Goal: Transaction & Acquisition: Purchase product/service

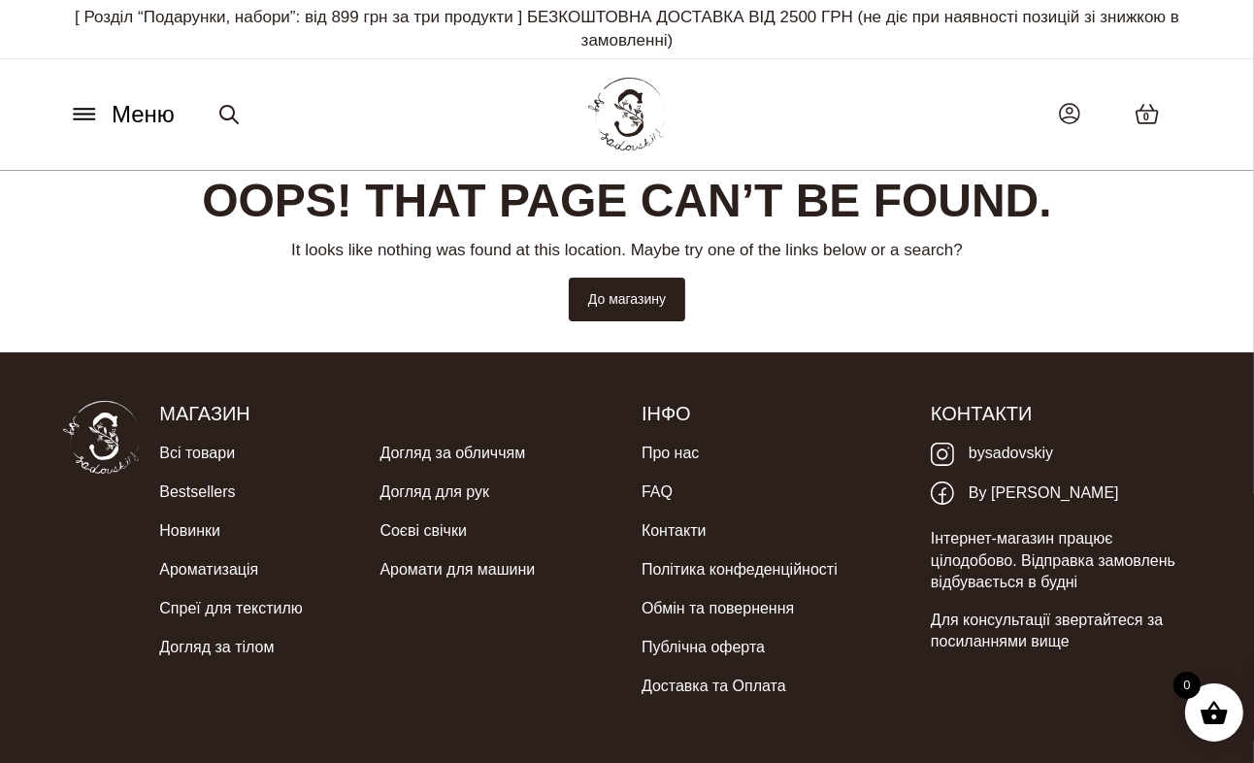
click at [854, 119] on div "Меню Всі товари SALE Ароматизація Аромадифузор Спрей для текстилю Ароматичні са…" at bounding box center [627, 114] width 1157 height 88
click at [630, 128] on img at bounding box center [627, 114] width 78 height 73
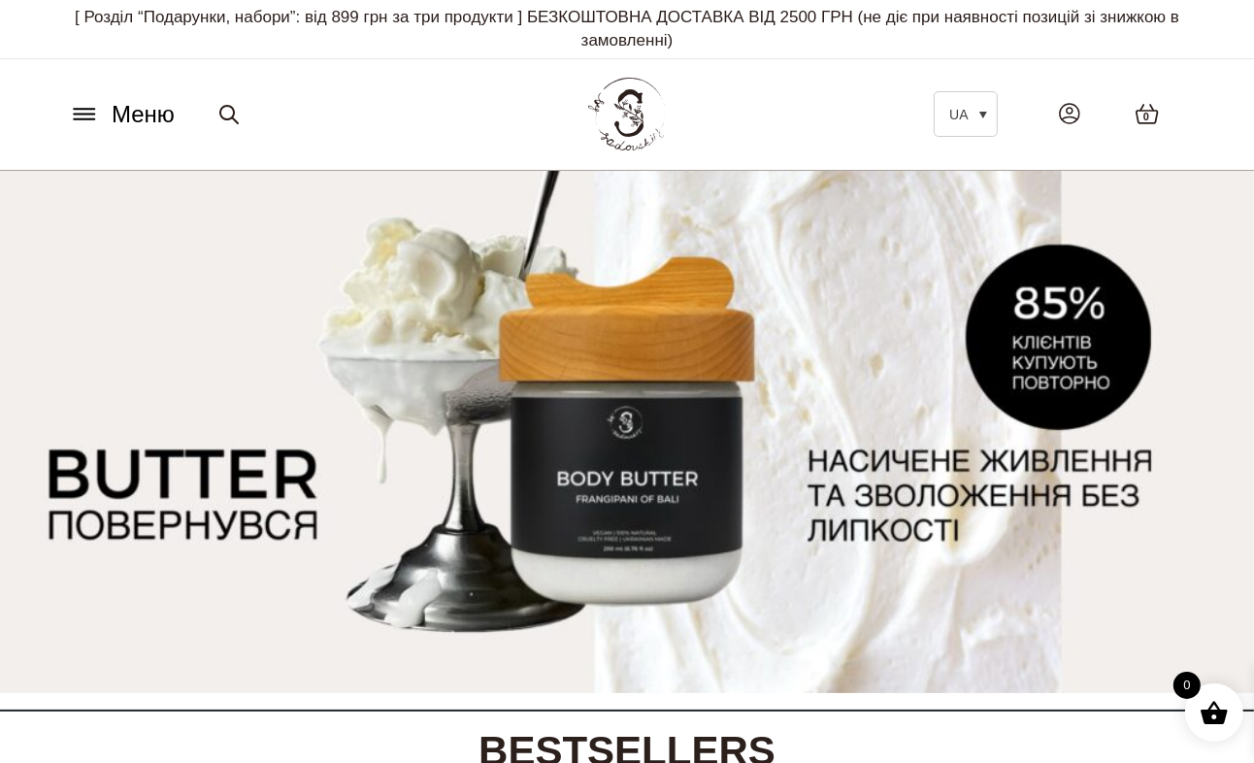
click at [86, 117] on icon at bounding box center [84, 114] width 31 height 20
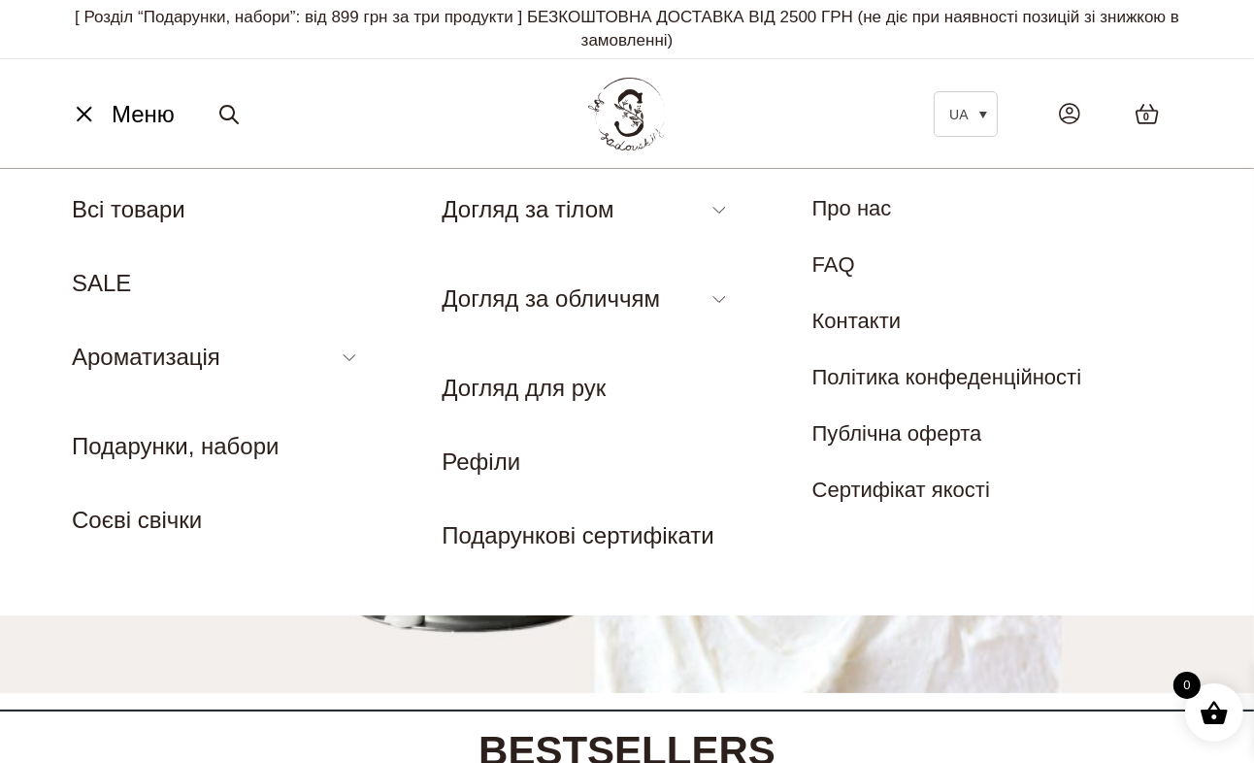
click at [350, 361] on li "Ароматизація Аромадифузор Спрей для текстилю Ароматичні саше для шафи Аромати д…" at bounding box center [217, 365] width 291 height 50
click at [113, 408] on link "Аромадифузор" at bounding box center [140, 401] width 137 height 21
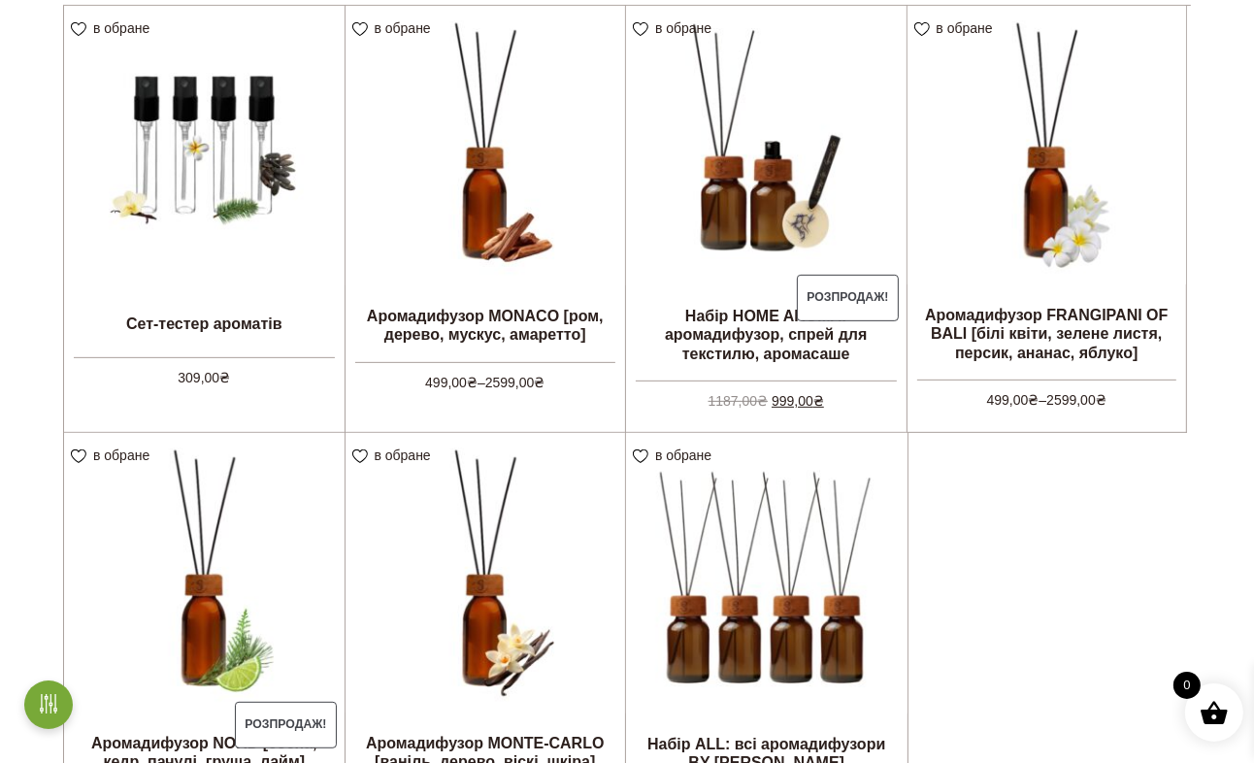
scroll to position [596, 0]
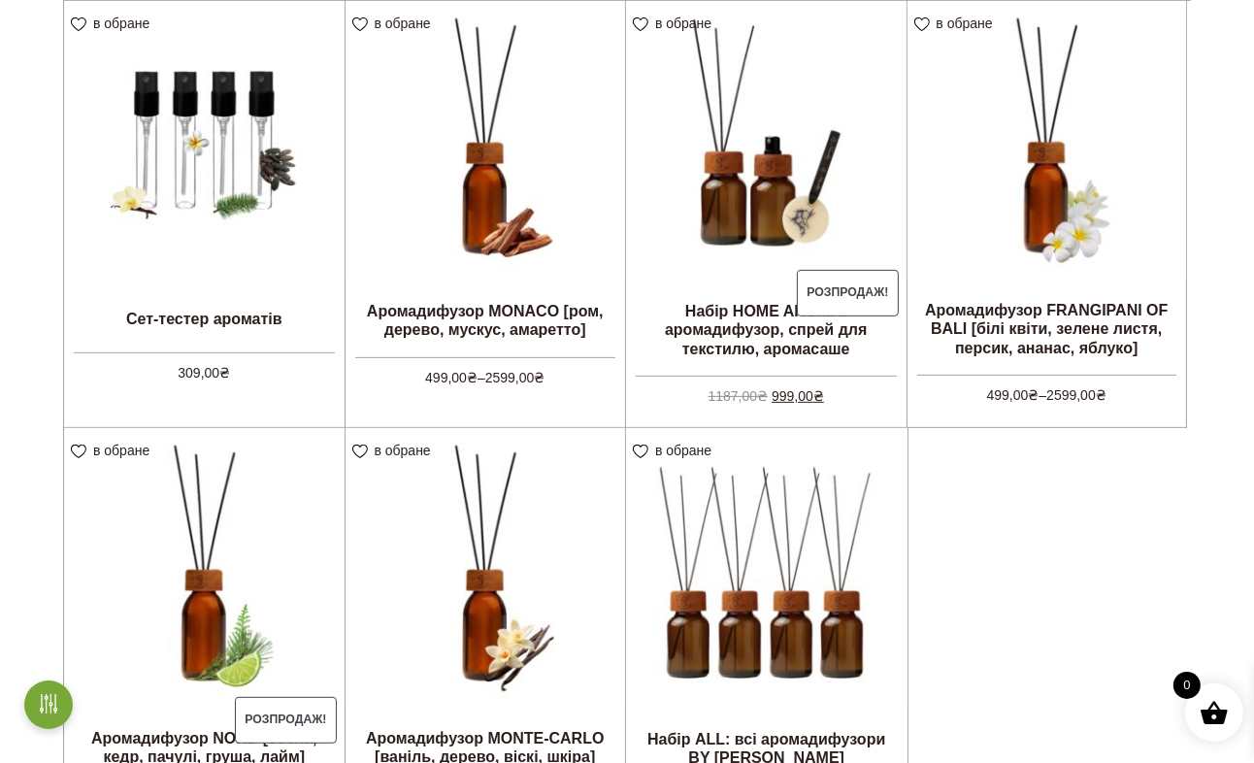
click at [756, 316] on li "в обране View wishlist Розпродаж! Набір HOME AROMA: аромадифузор, спрей для тек…" at bounding box center [766, 214] width 282 height 427
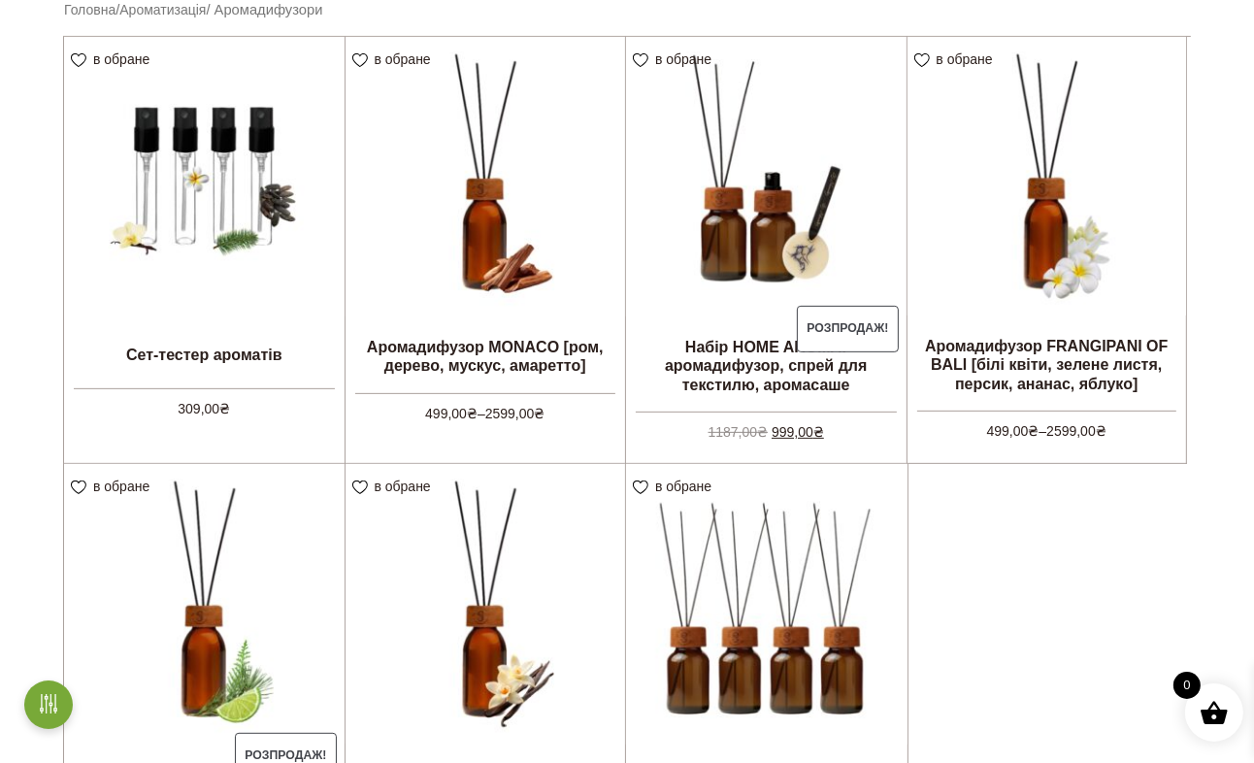
click at [0, 0] on link "Оберіть опції" at bounding box center [0, 0] width 0 height 0
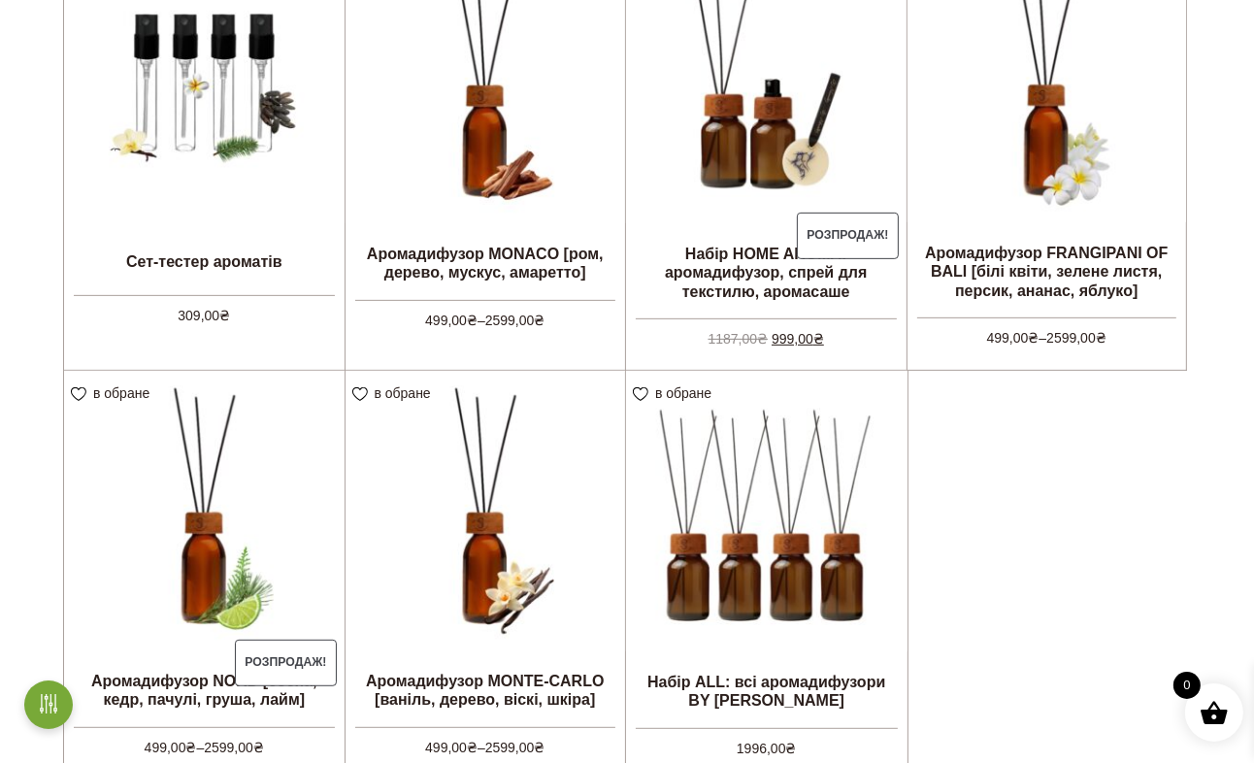
click at [471, 265] on li "в обране View wishlist Аромадифузор MONACO [ром, дерево, мускус, амаретто] 499,…" at bounding box center [486, 157] width 282 height 427
click at [0, 0] on link "Оберіть опції" at bounding box center [0, 0] width 0 height 0
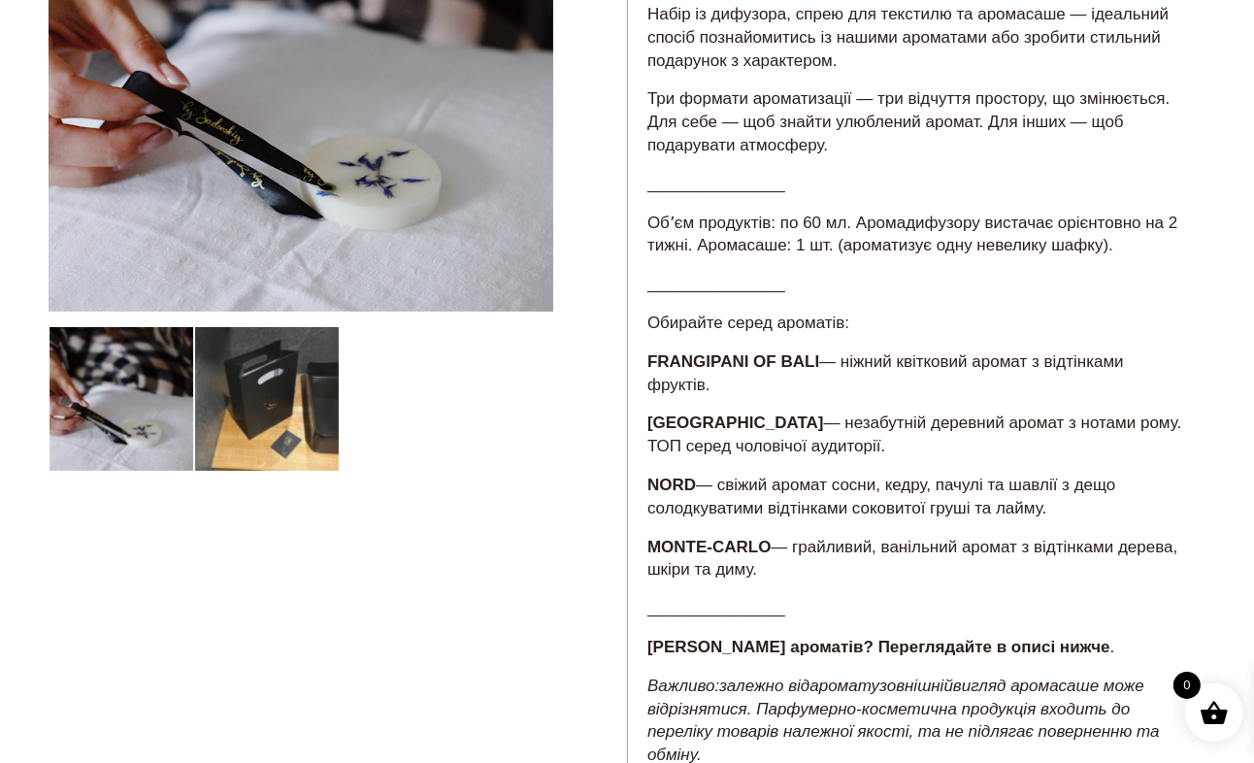
scroll to position [158, 0]
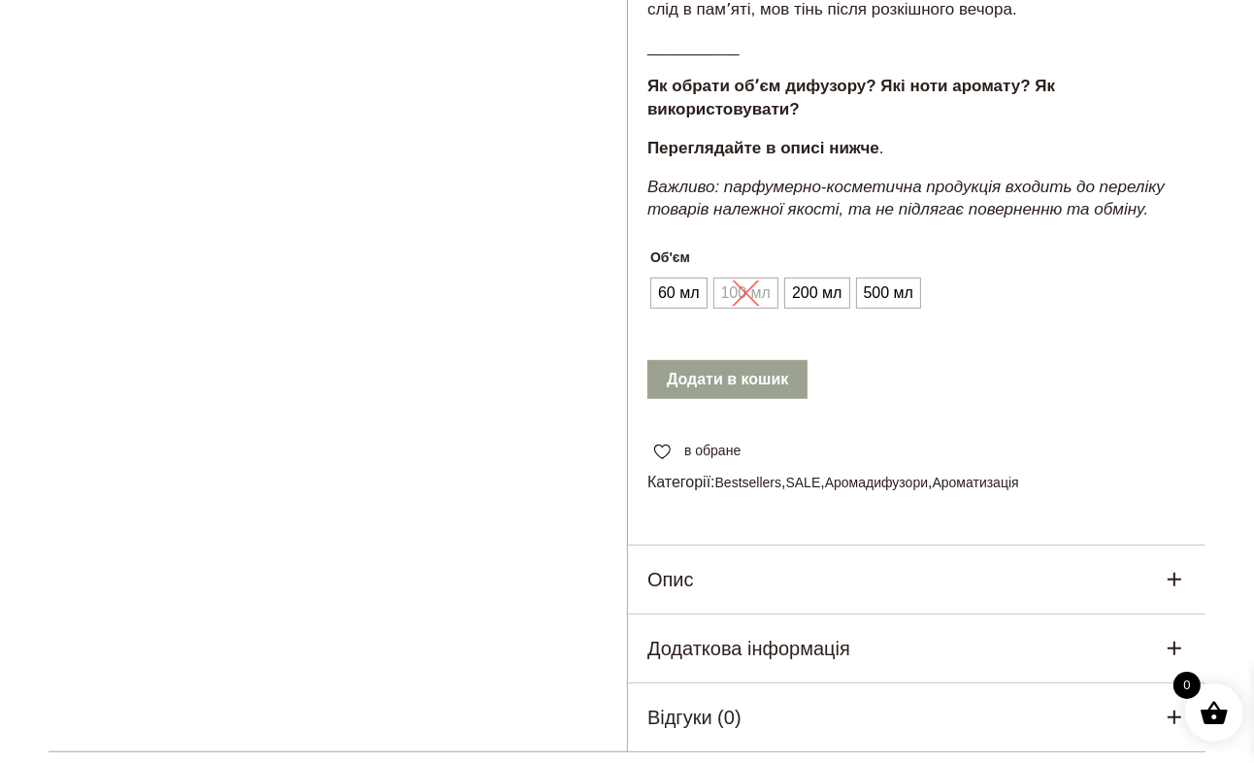
scroll to position [915, 0]
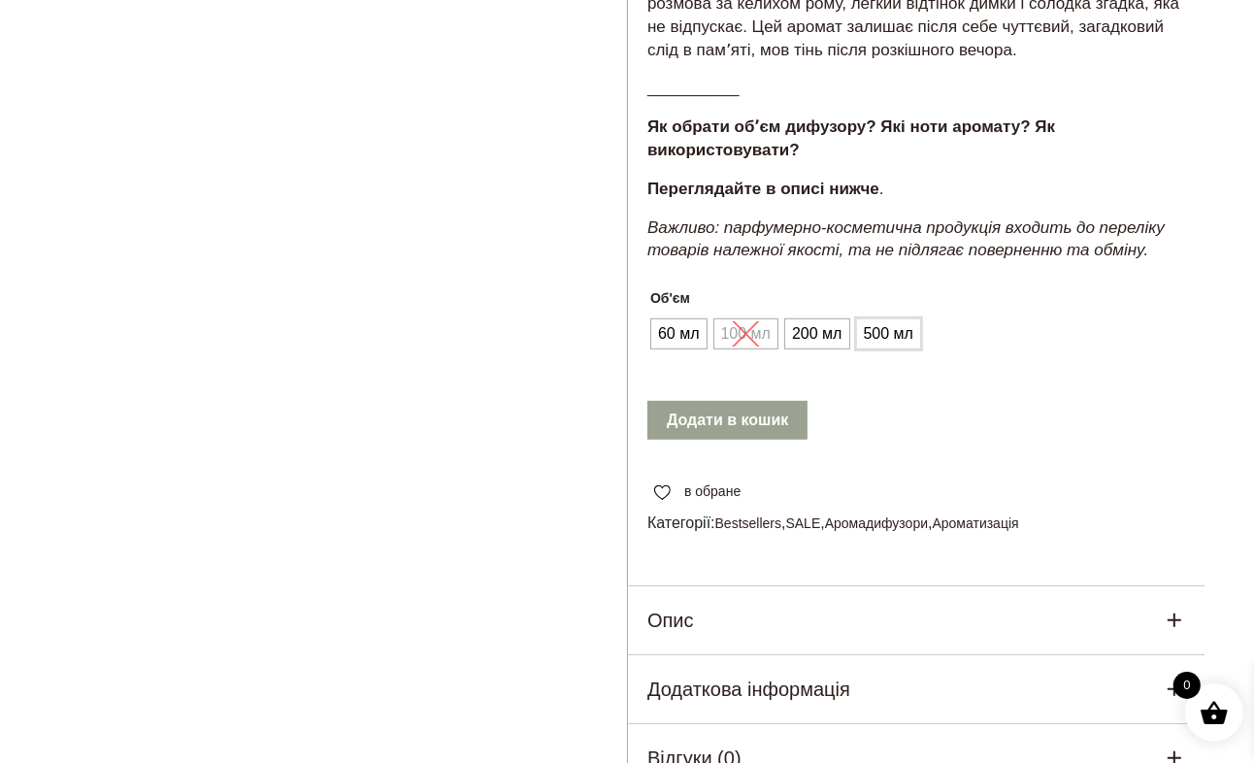
click at [905, 318] on span "500 мл" at bounding box center [888, 333] width 59 height 31
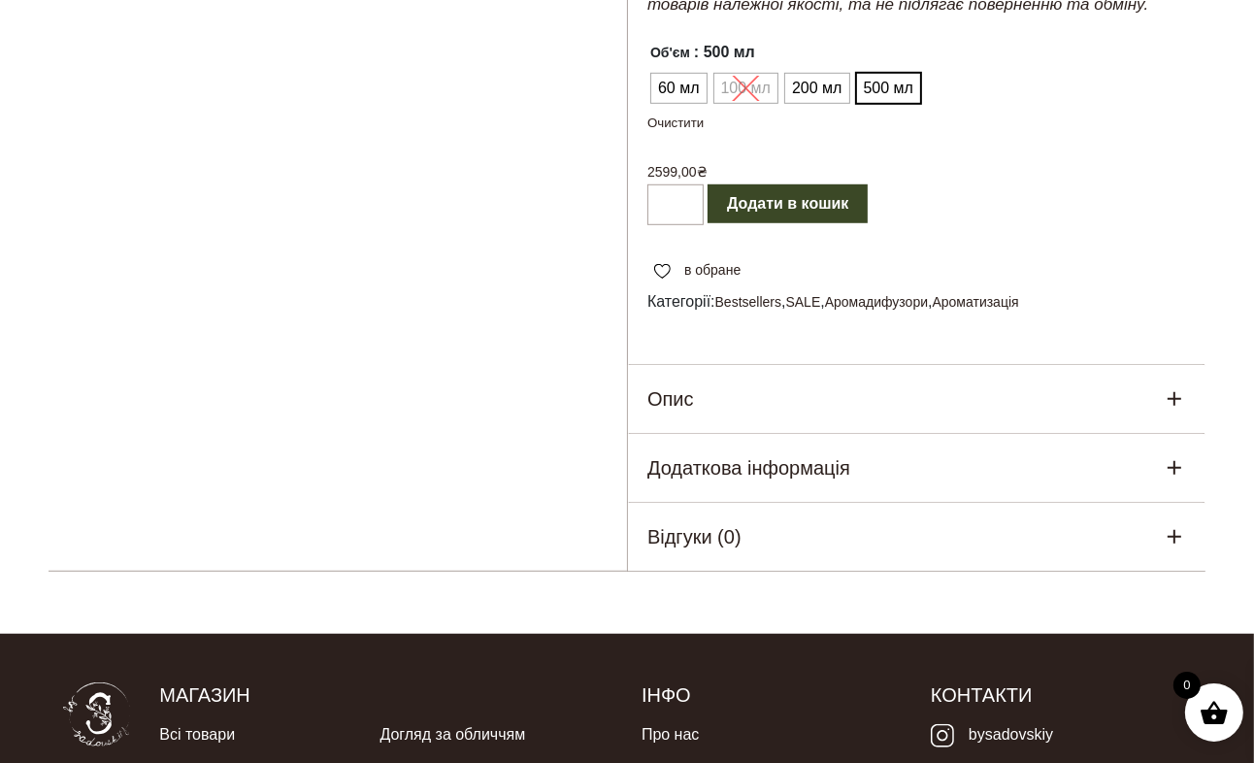
scroll to position [1167, 0]
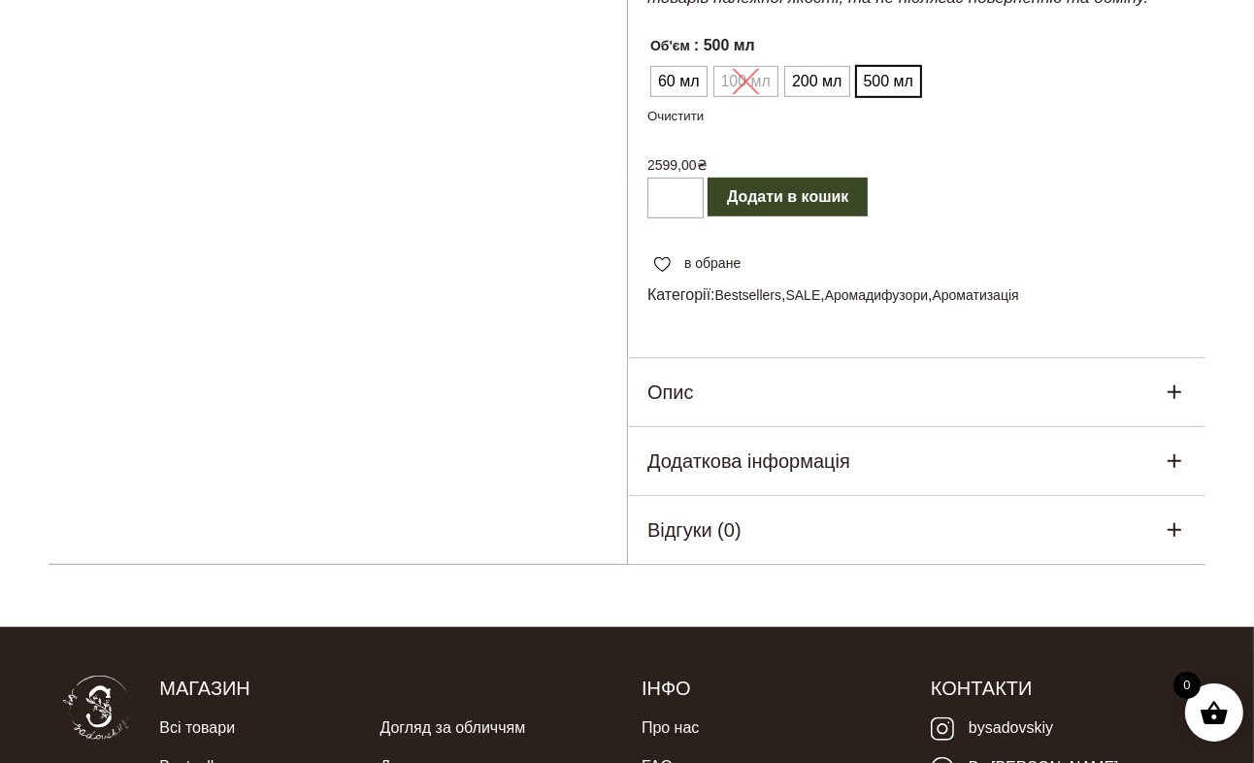
click at [1091, 358] on div "Опис" at bounding box center [917, 392] width 578 height 68
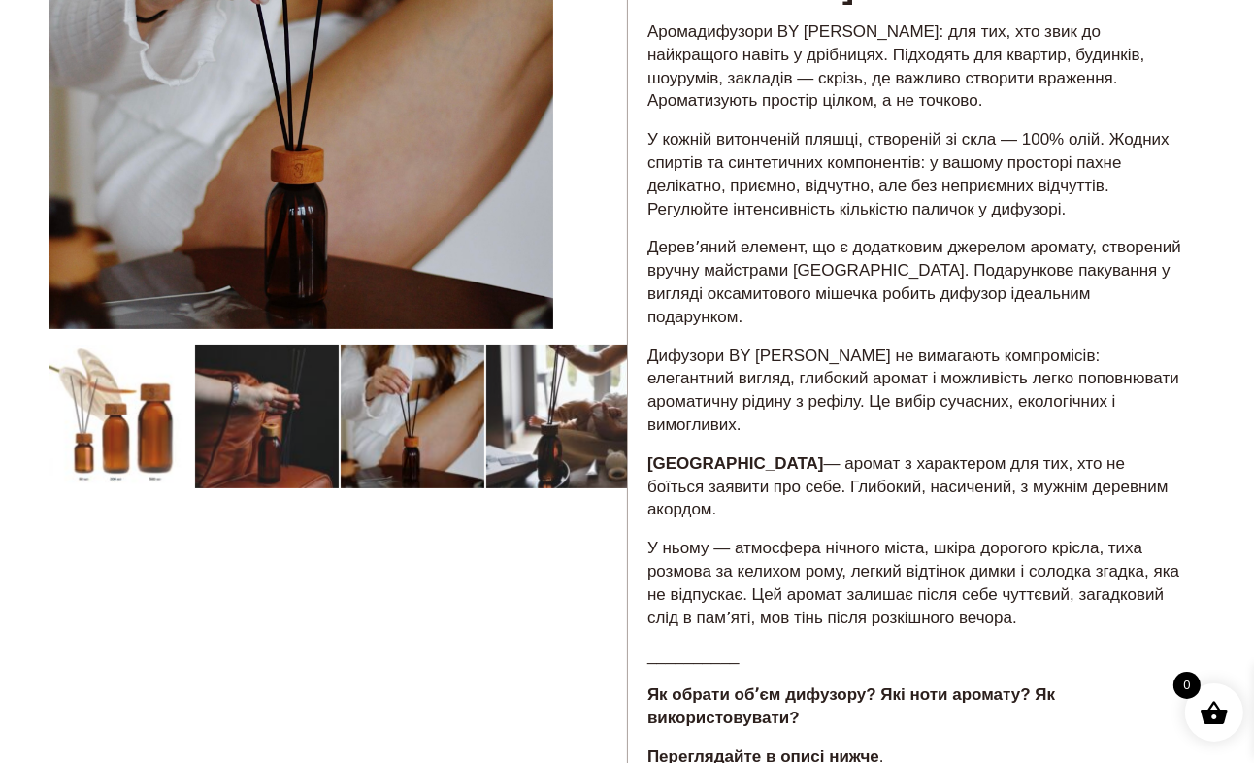
scroll to position [0, 0]
